Goal: Task Accomplishment & Management: Complete application form

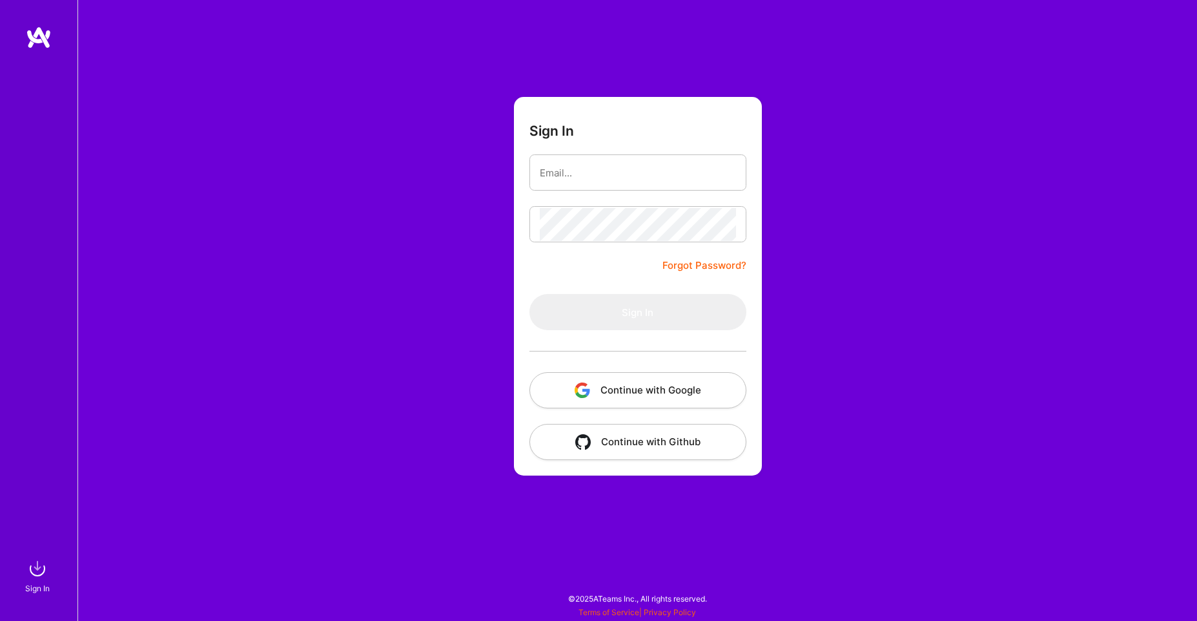
click at [683, 398] on button "Continue with Google" at bounding box center [638, 390] width 217 height 36
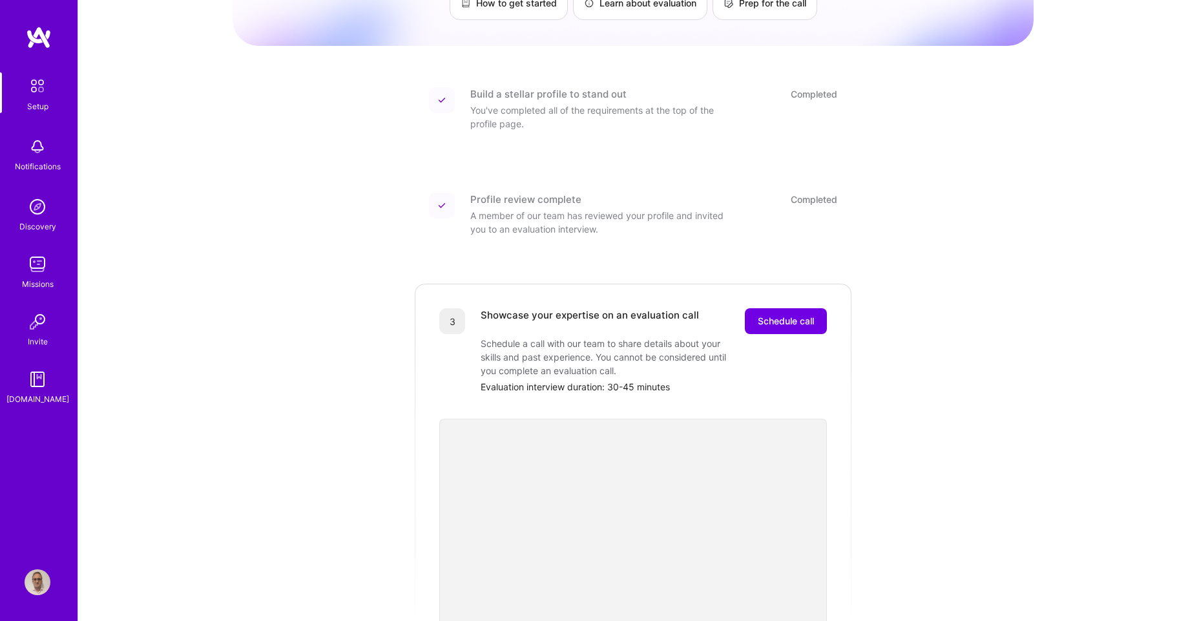
scroll to position [78, 0]
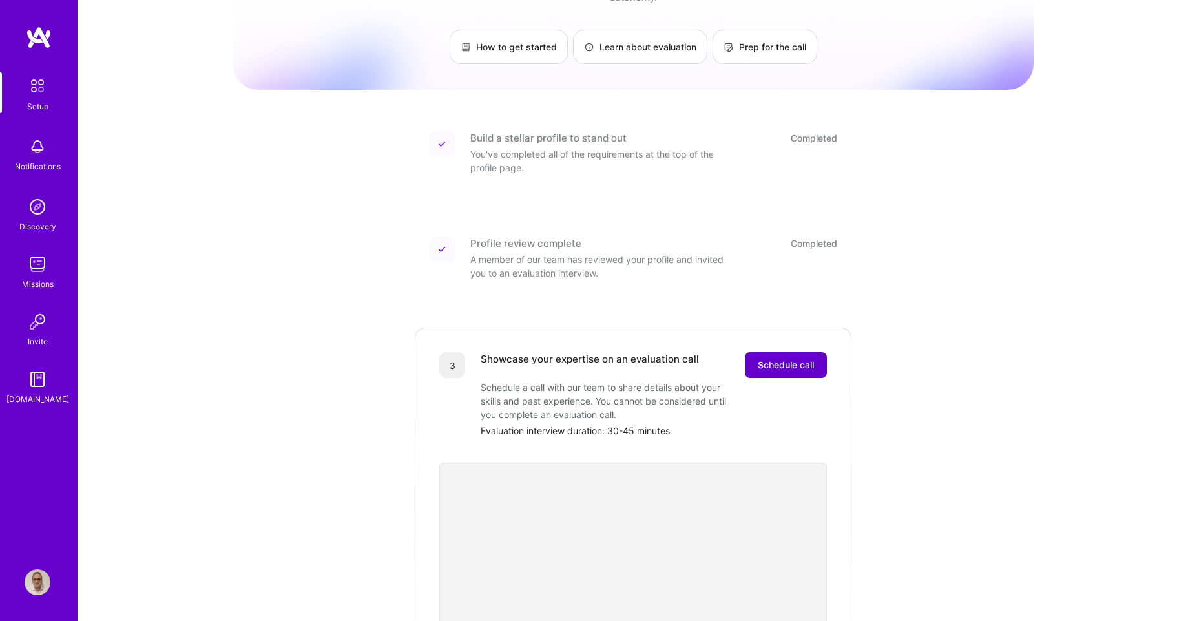
click at [809, 358] on span "Schedule call" at bounding box center [786, 364] width 56 height 13
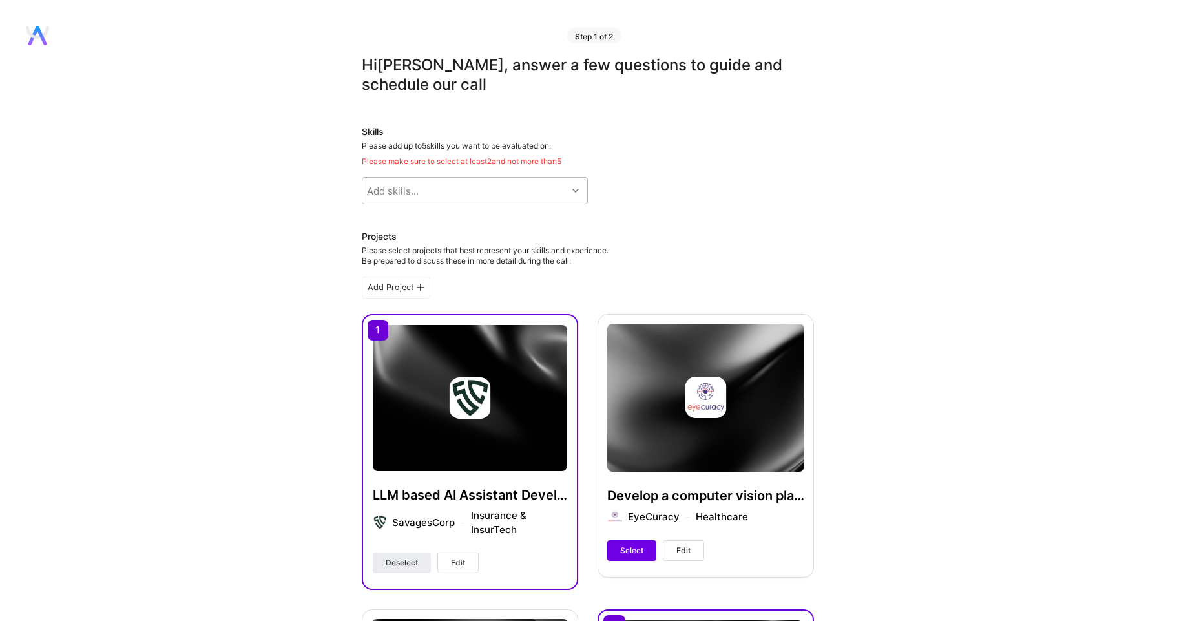
click at [579, 191] on div at bounding box center [577, 190] width 20 height 17
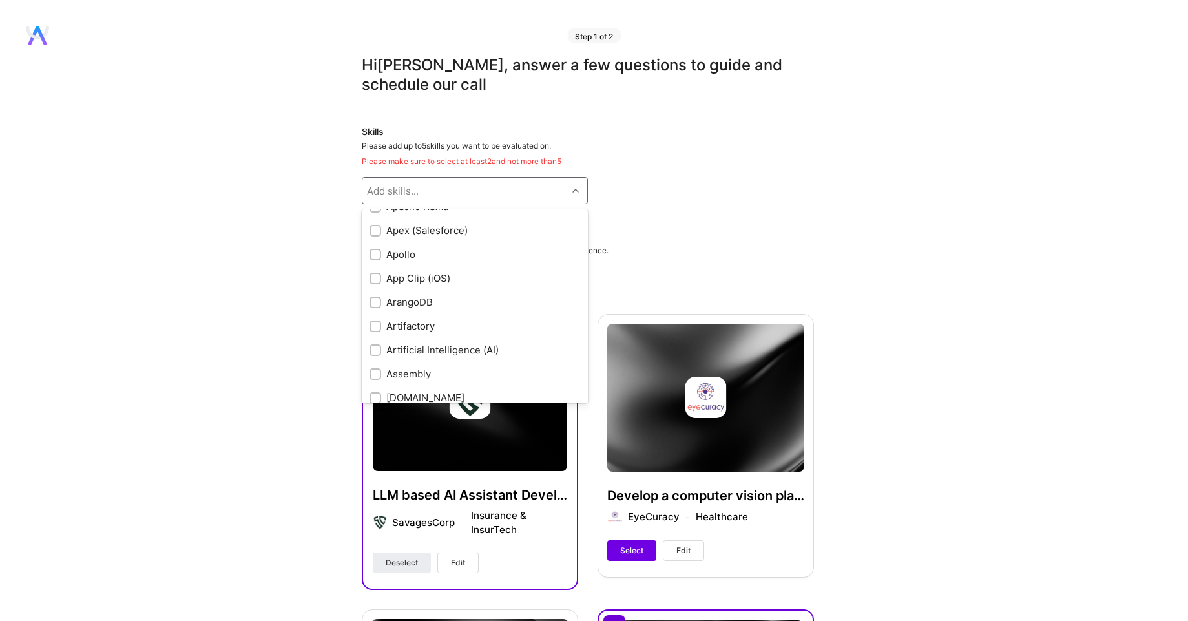
scroll to position [775, 0]
click at [499, 189] on div "Add skills..." at bounding box center [464, 191] width 205 height 26
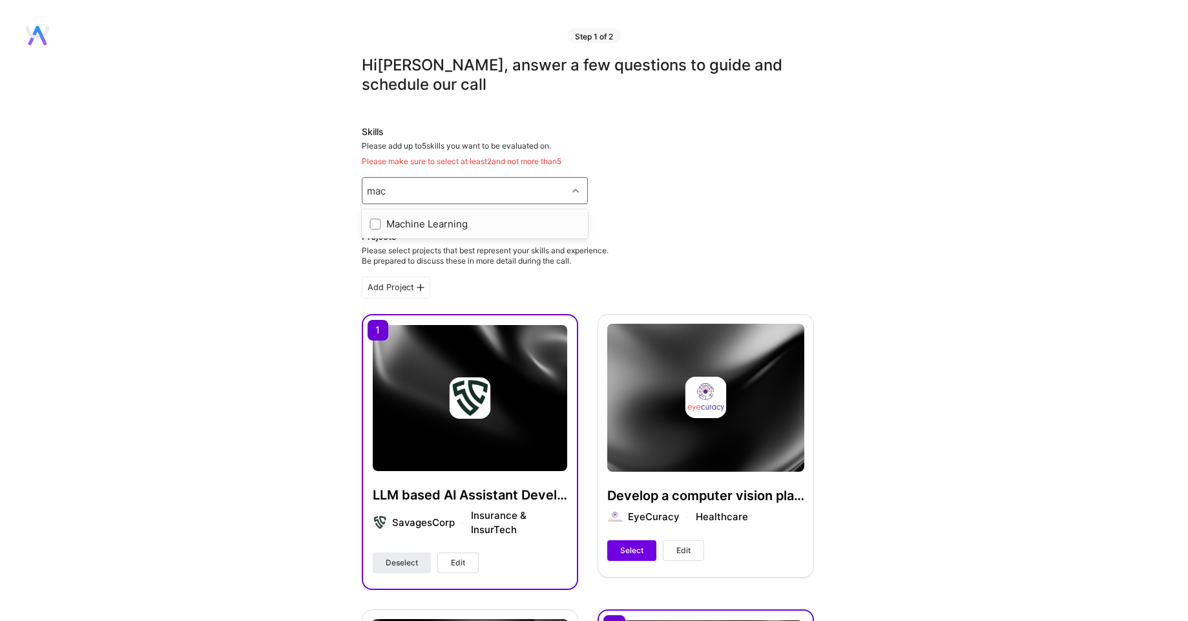
type input "mach"
click at [420, 221] on div "Machine Learning" at bounding box center [474, 224] width 211 height 14
checkbox input "true"
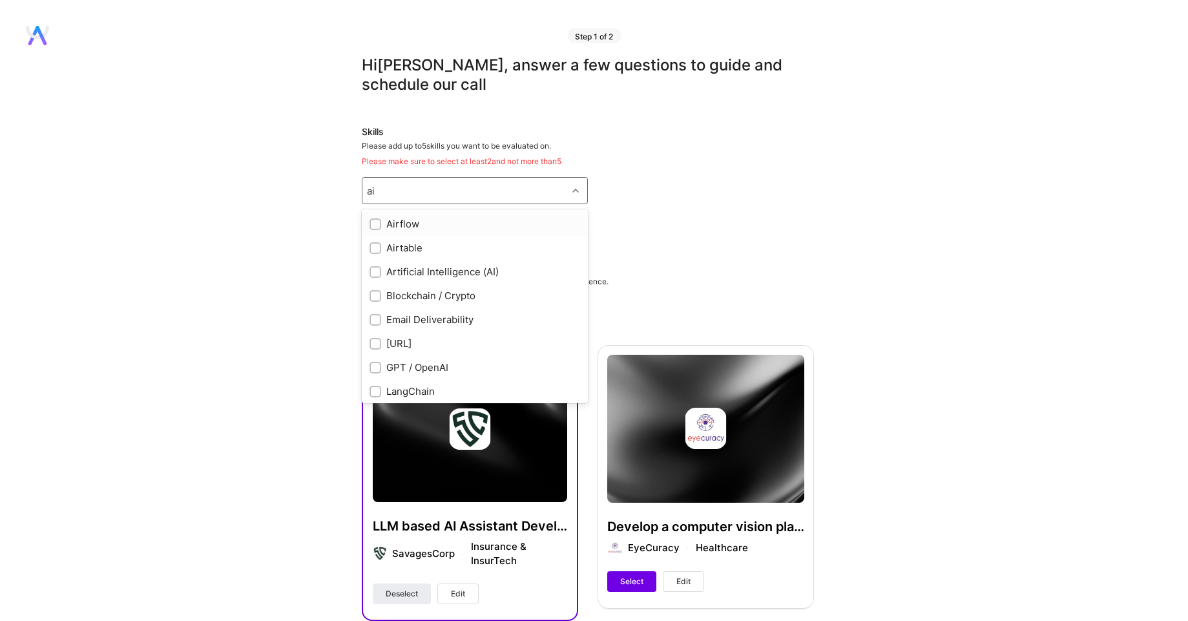
type input "a"
